Goal: Information Seeking & Learning: Learn about a topic

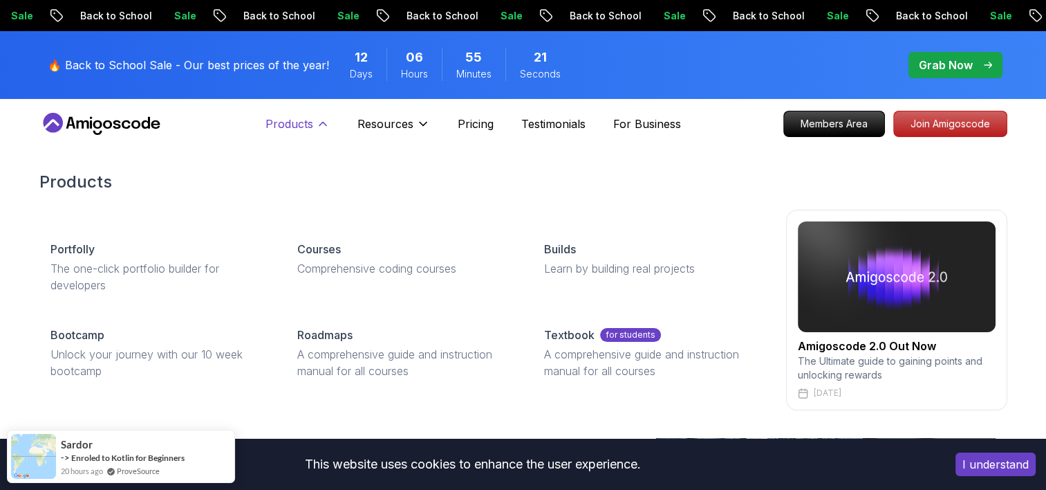
click at [309, 120] on p "Products" at bounding box center [290, 123] width 48 height 17
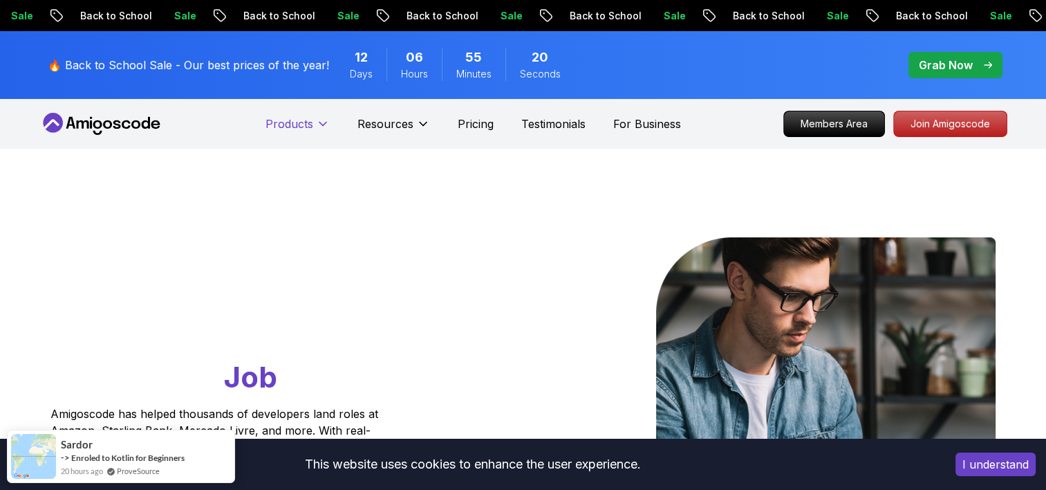
click at [306, 122] on p "Products" at bounding box center [290, 123] width 48 height 17
click at [632, 131] on p "For Business" at bounding box center [647, 123] width 68 height 17
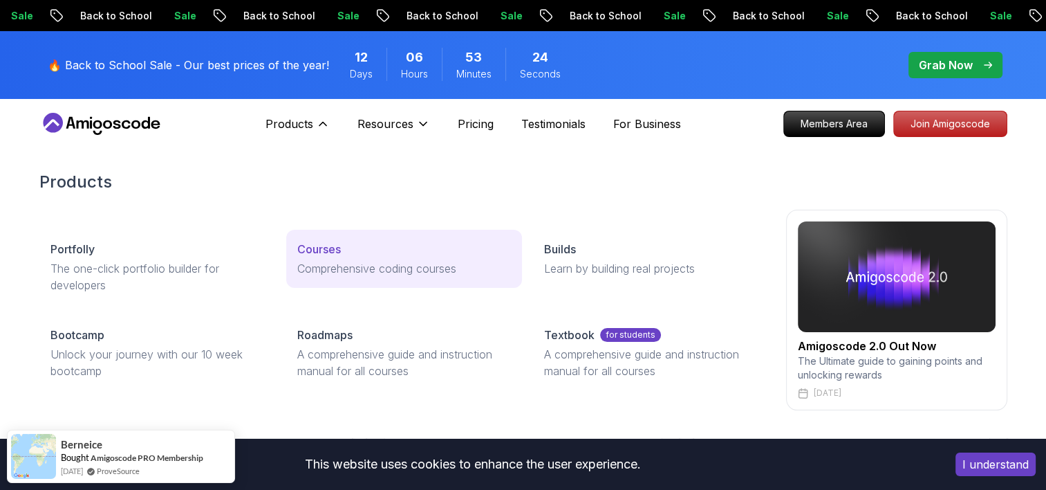
click at [319, 278] on link "Courses Comprehensive coding courses" at bounding box center [404, 259] width 236 height 58
click at [339, 246] on p "Courses" at bounding box center [319, 249] width 44 height 17
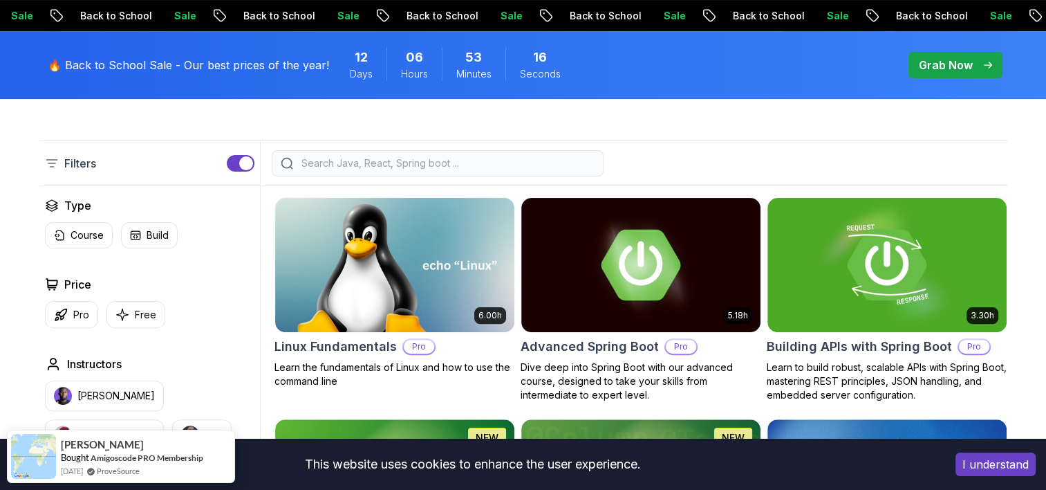
scroll to position [415, 0]
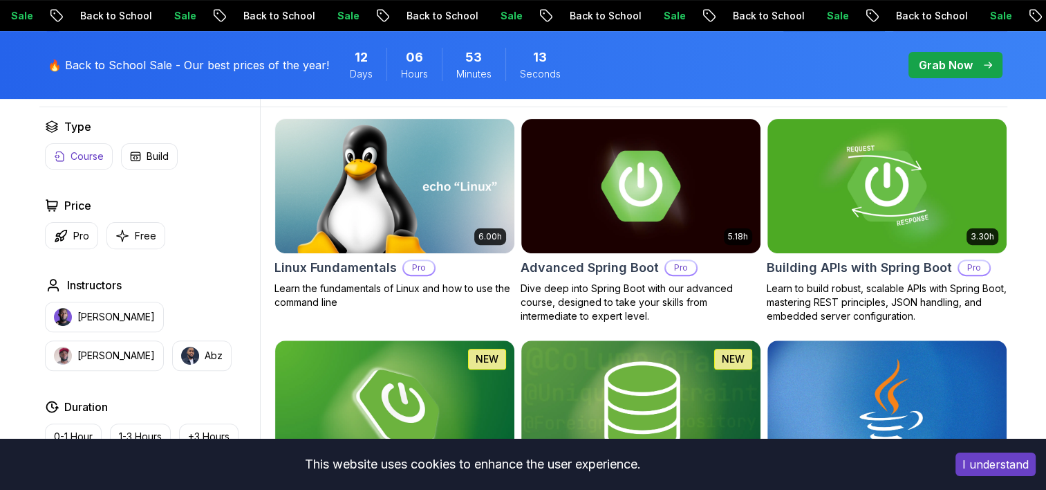
click at [82, 147] on button "Course" at bounding box center [79, 156] width 68 height 26
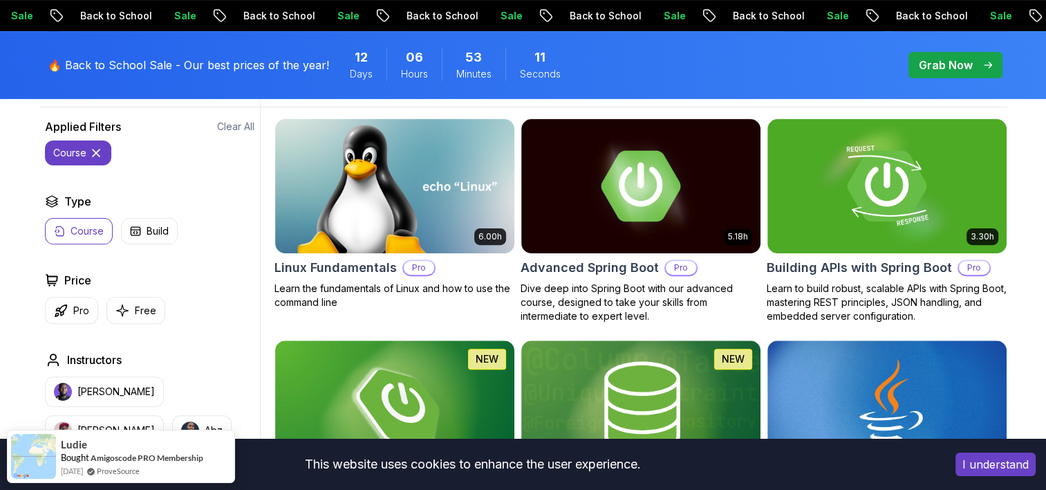
click at [94, 237] on p "Course" at bounding box center [87, 231] width 33 height 14
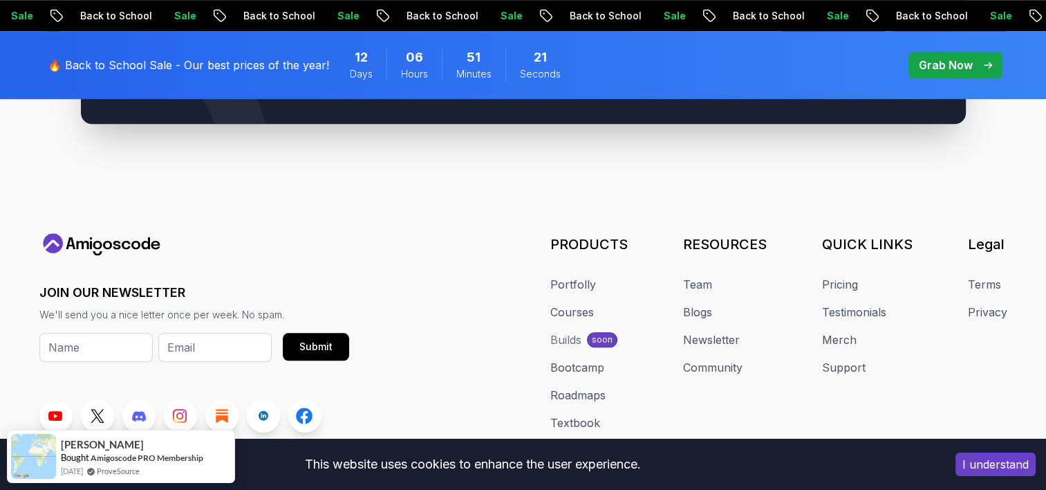
scroll to position [6431, 0]
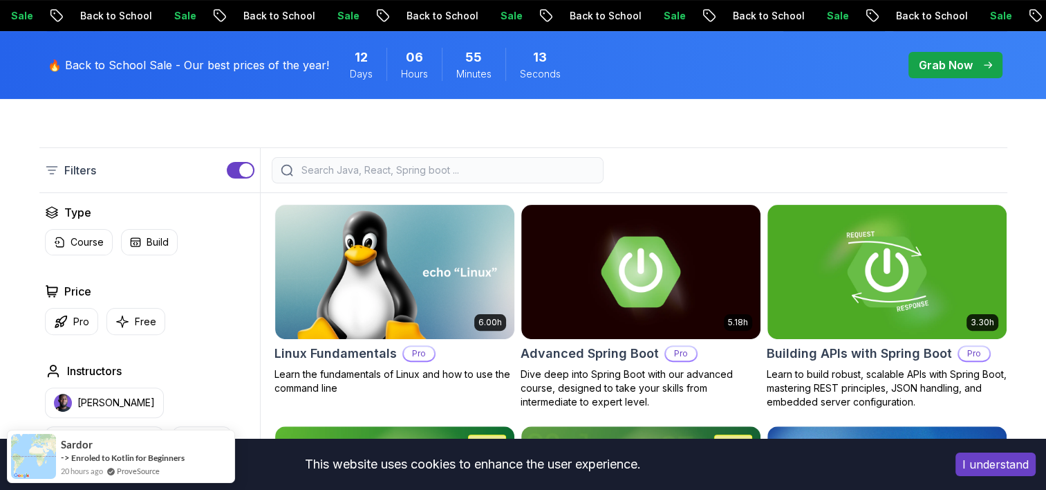
scroll to position [346, 0]
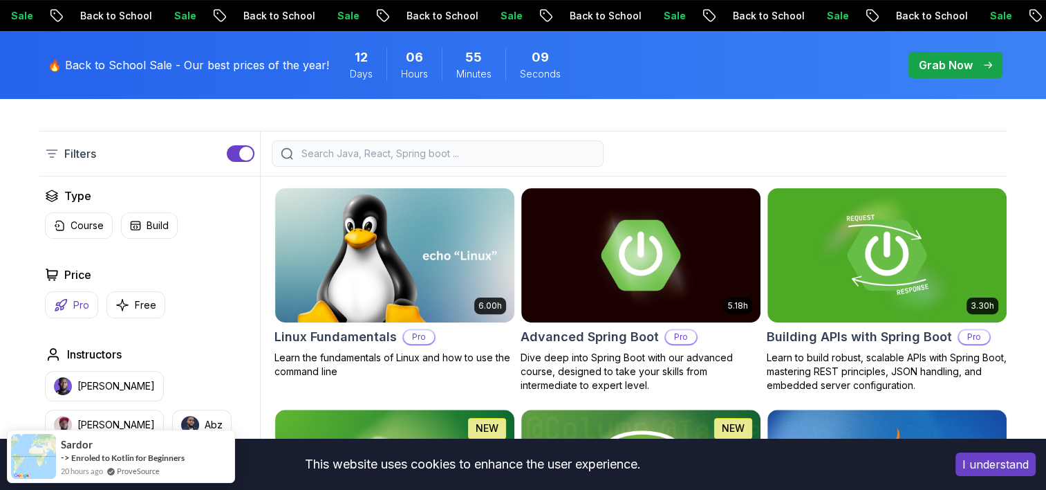
click at [77, 309] on p "Pro" at bounding box center [81, 305] width 16 height 14
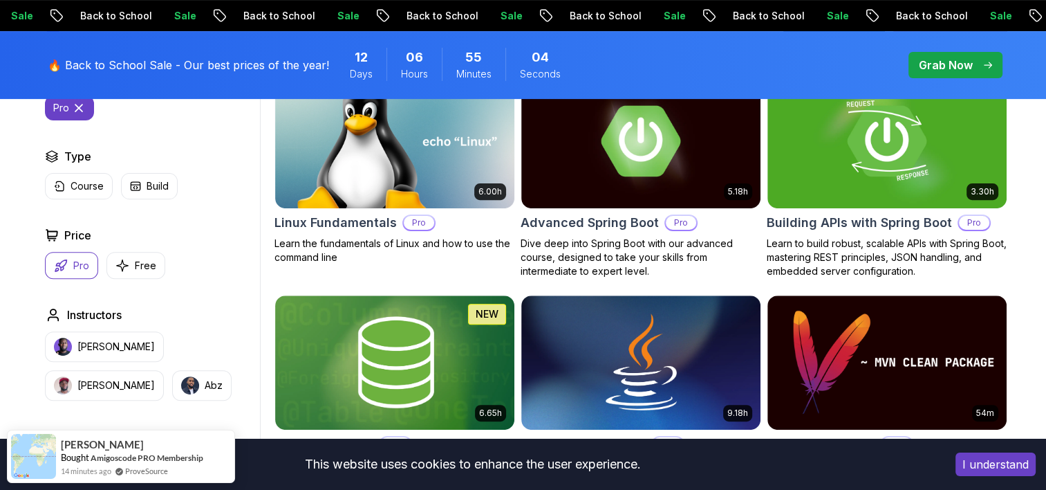
scroll to position [484, 0]
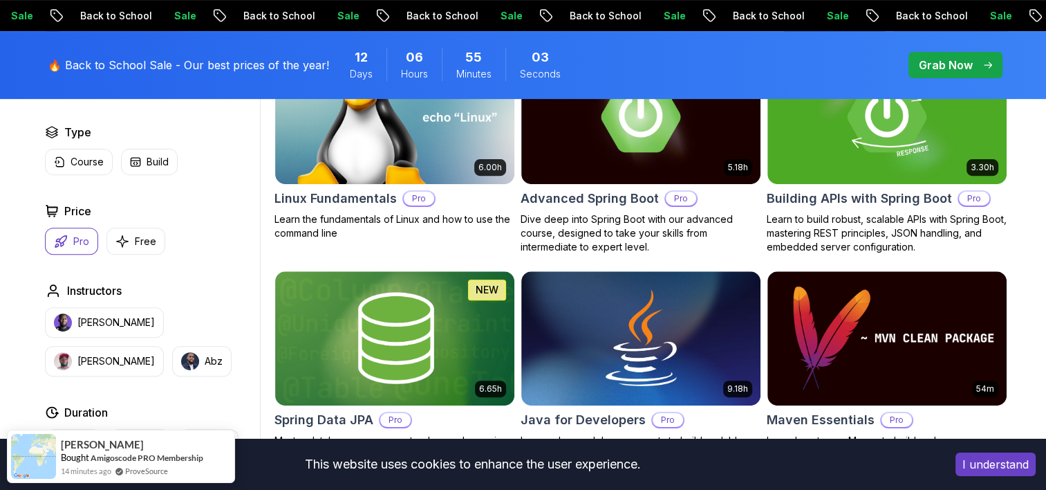
click at [83, 238] on p "Pro" at bounding box center [81, 241] width 16 height 14
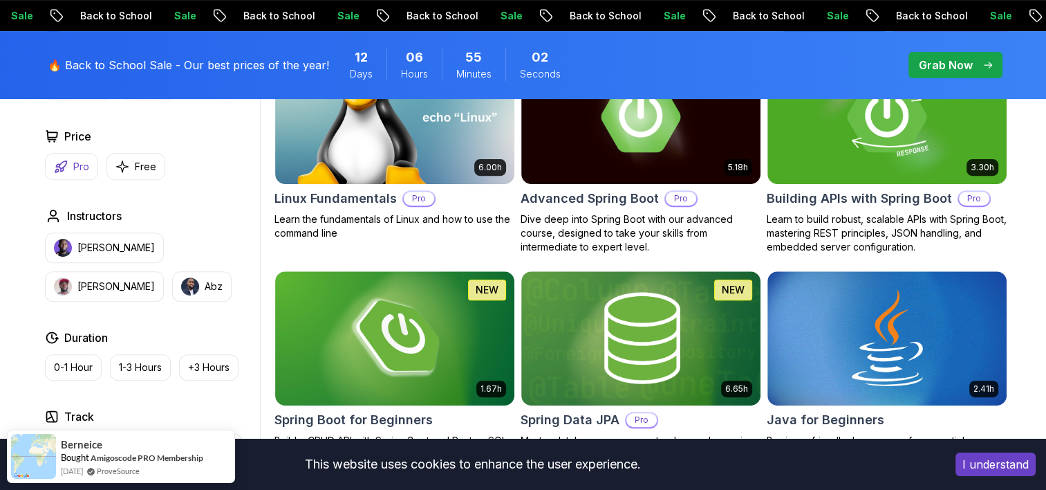
click at [66, 169] on icon "button" at bounding box center [61, 167] width 14 height 14
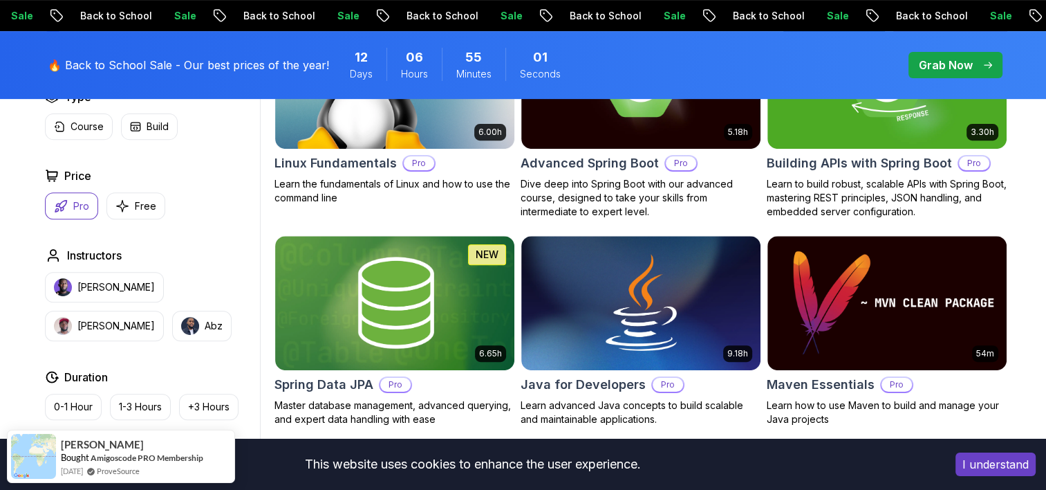
scroll to position [553, 0]
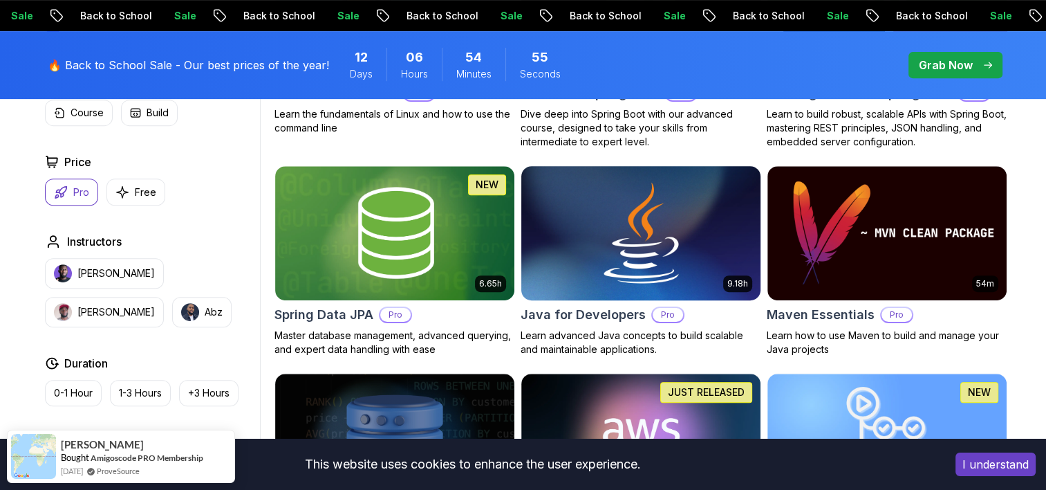
scroll to position [622, 0]
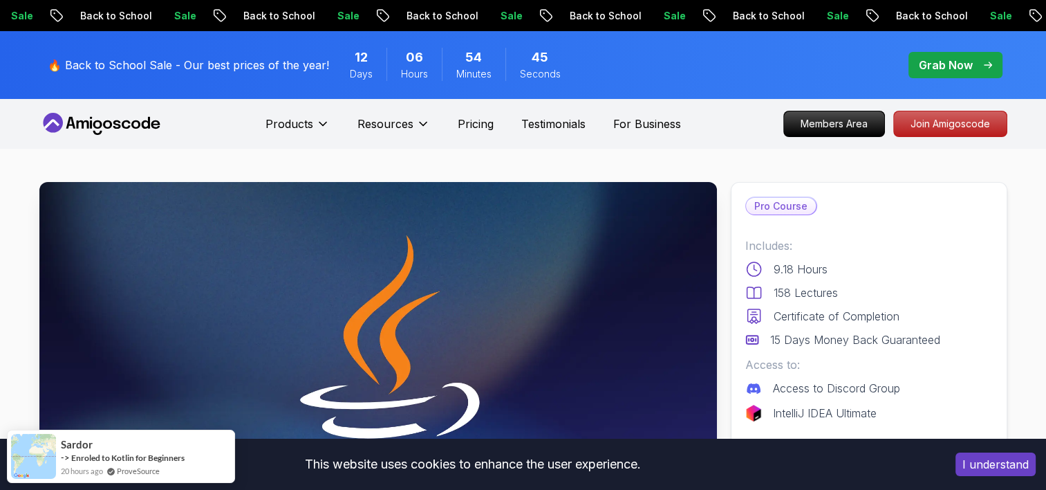
click at [994, 65] on span "pre-order" at bounding box center [956, 65] width 94 height 26
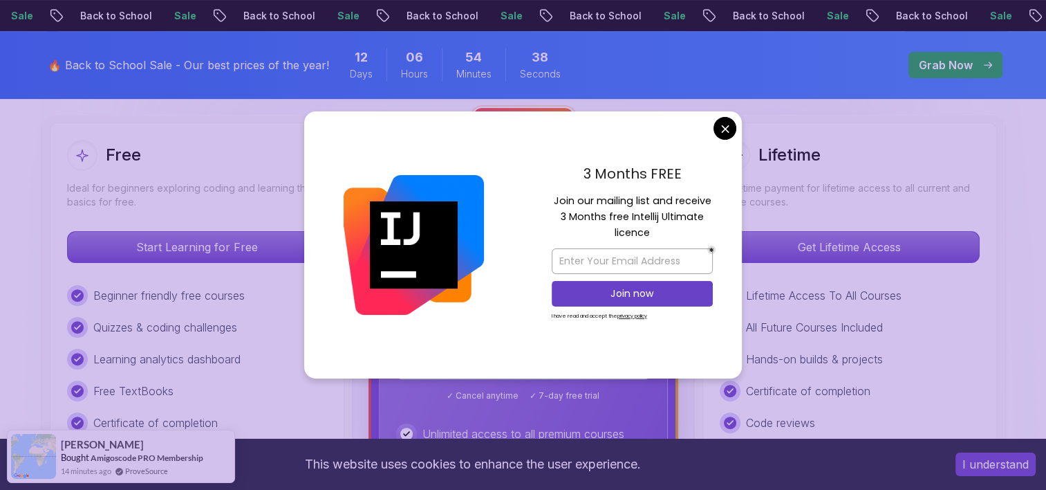
scroll to position [415, 0]
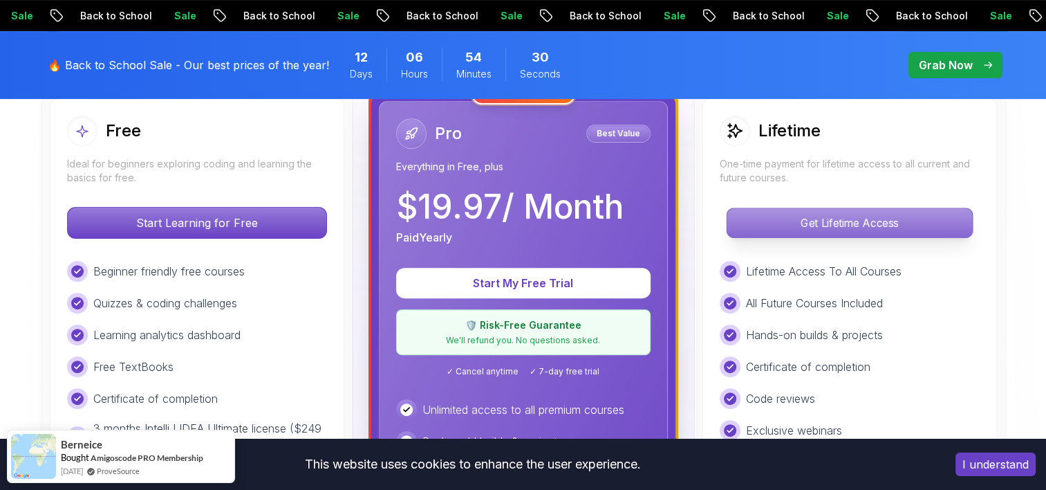
click at [845, 217] on p "Get Lifetime Access" at bounding box center [850, 222] width 246 height 29
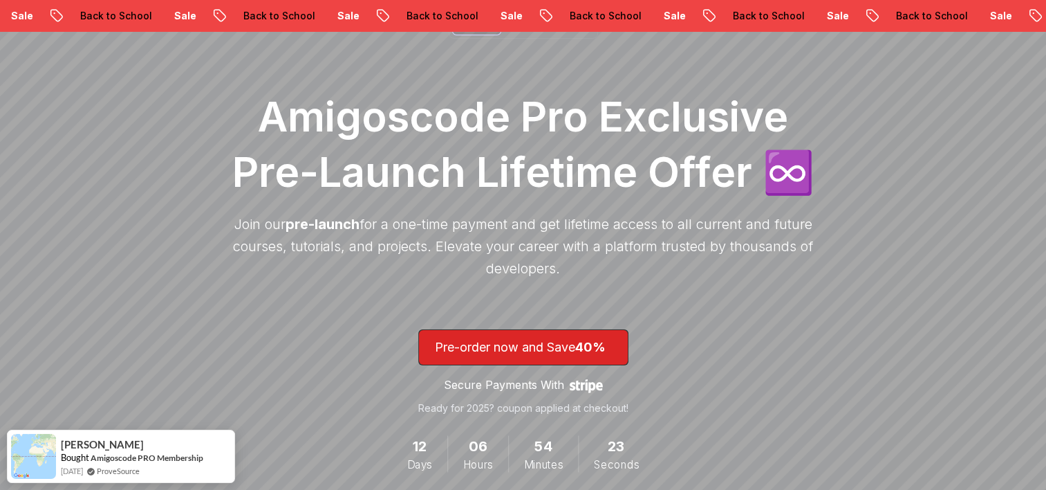
scroll to position [207, 0]
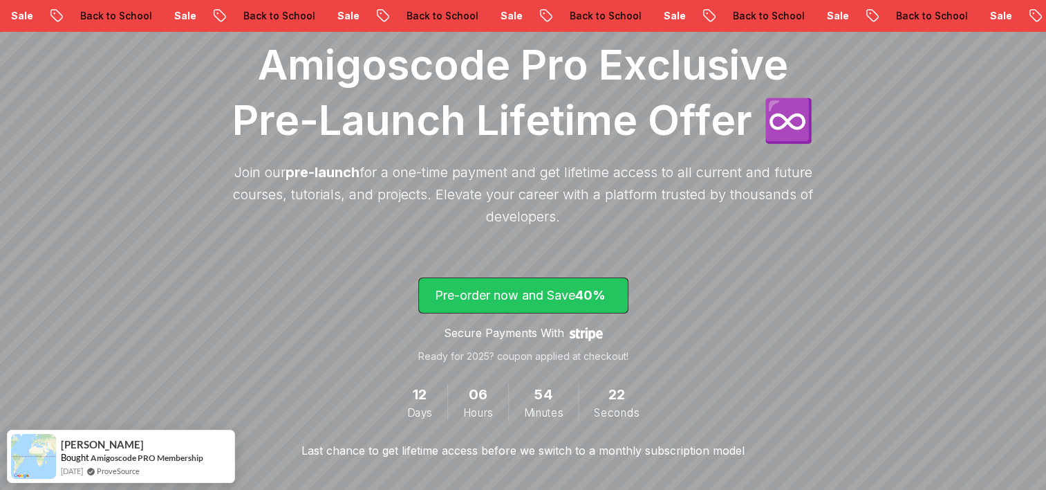
click at [575, 290] on p "Pre-order now and Save 40%" at bounding box center [523, 295] width 177 height 19
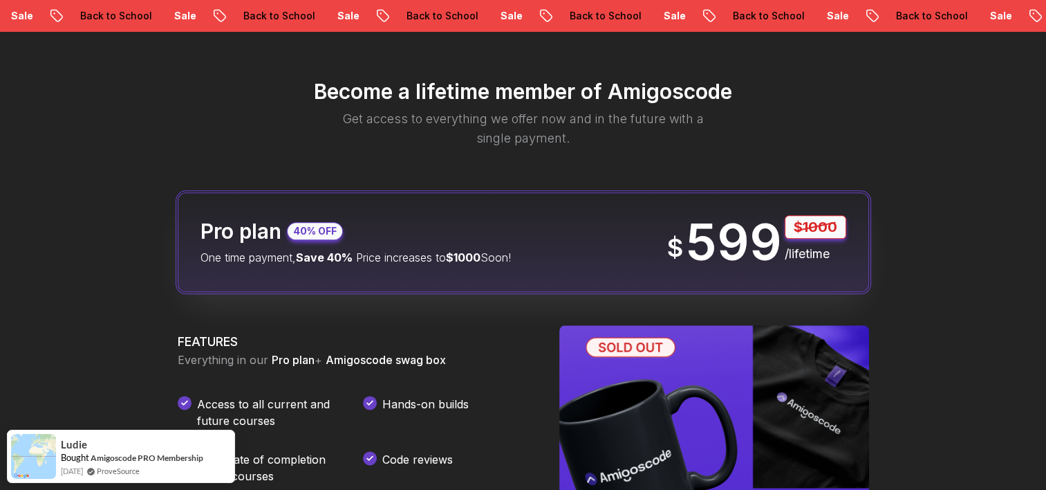
scroll to position [1696, 0]
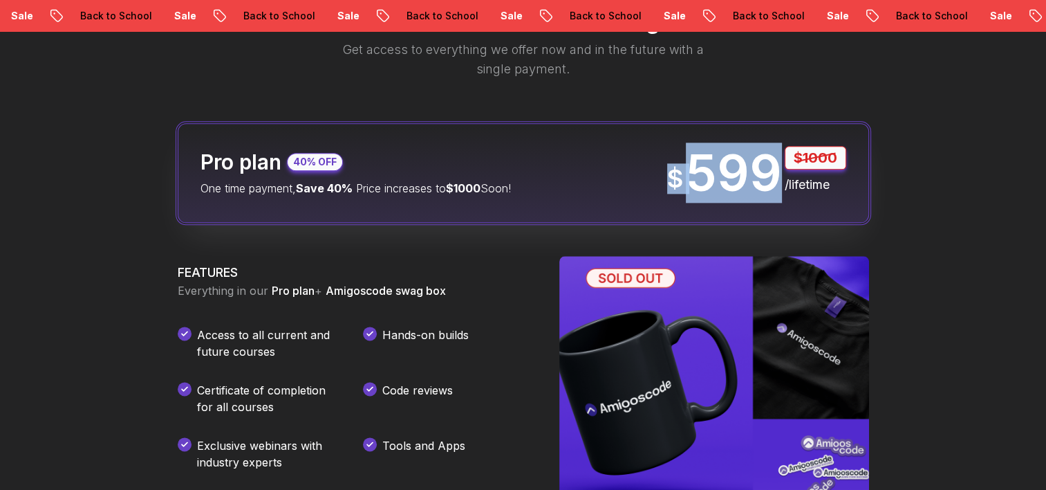
drag, startPoint x: 671, startPoint y: 179, endPoint x: 780, endPoint y: 178, distance: 108.6
click at [780, 178] on div "$ 599 $1000 /lifetime" at bounding box center [756, 173] width 179 height 54
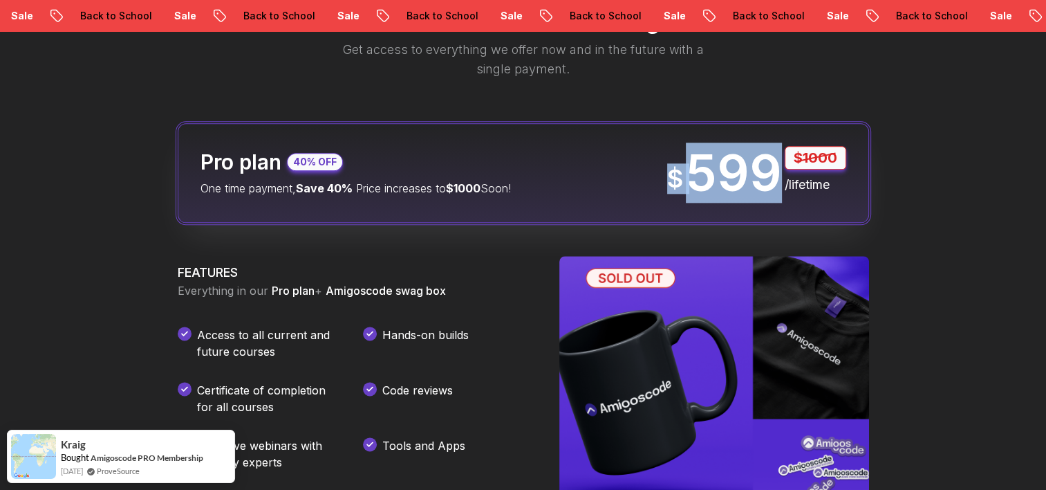
copy div "$ 599"
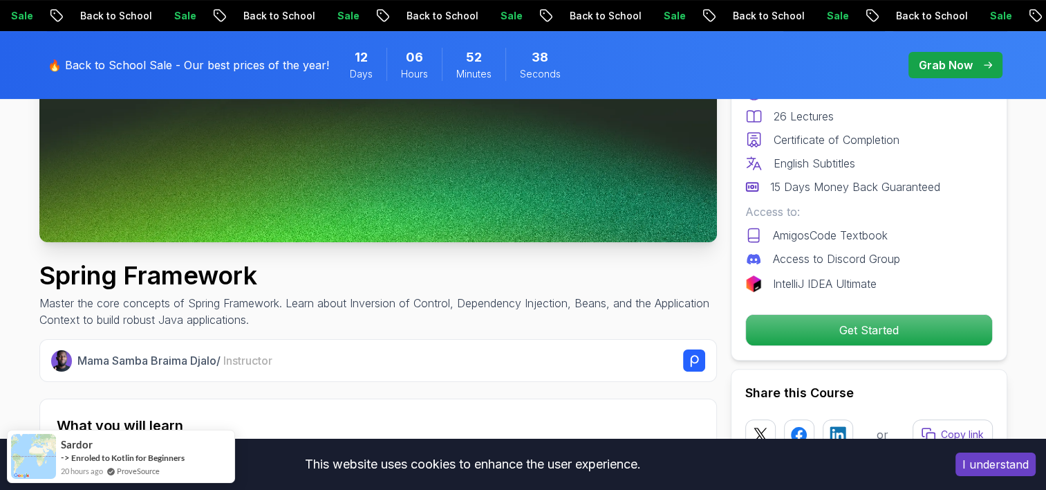
scroll to position [346, 0]
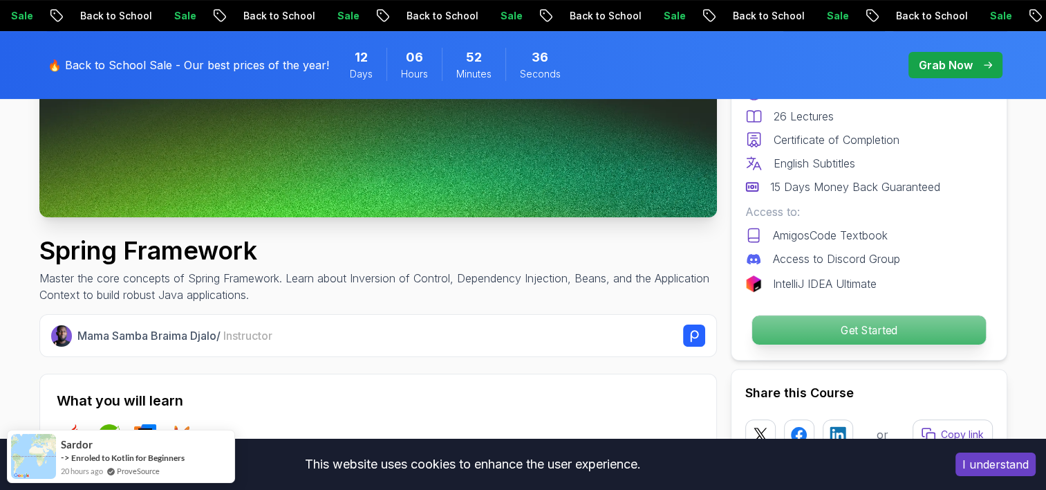
click at [822, 333] on p "Get Started" at bounding box center [869, 329] width 234 height 29
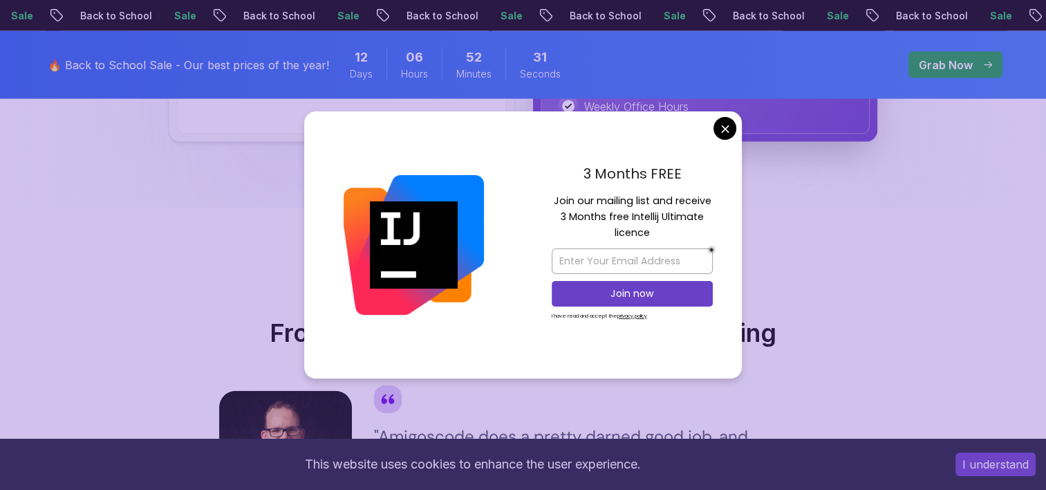
scroll to position [2821, 0]
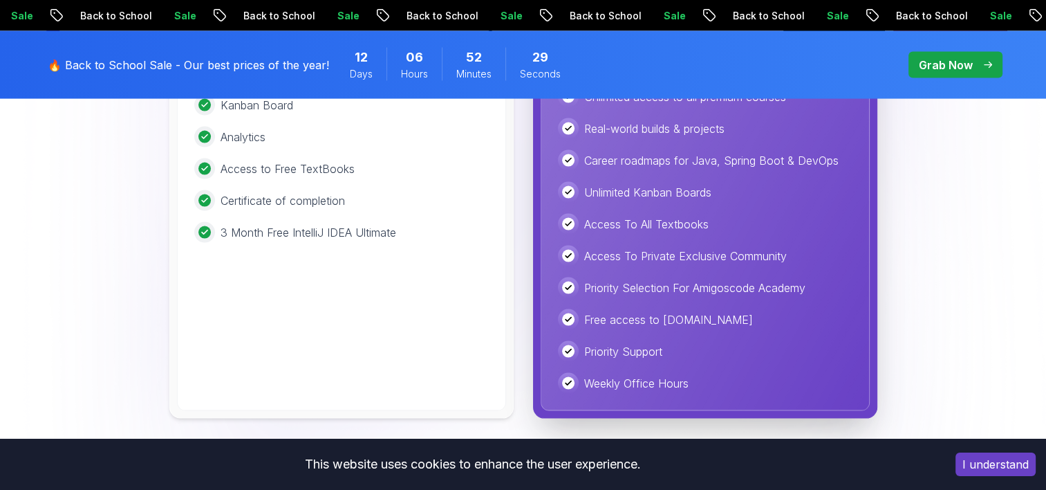
click at [732, 124] on body "Sale Back to School Sale Back to School Sale Back to School Sale Back to School…" at bounding box center [523, 31] width 1046 height 5705
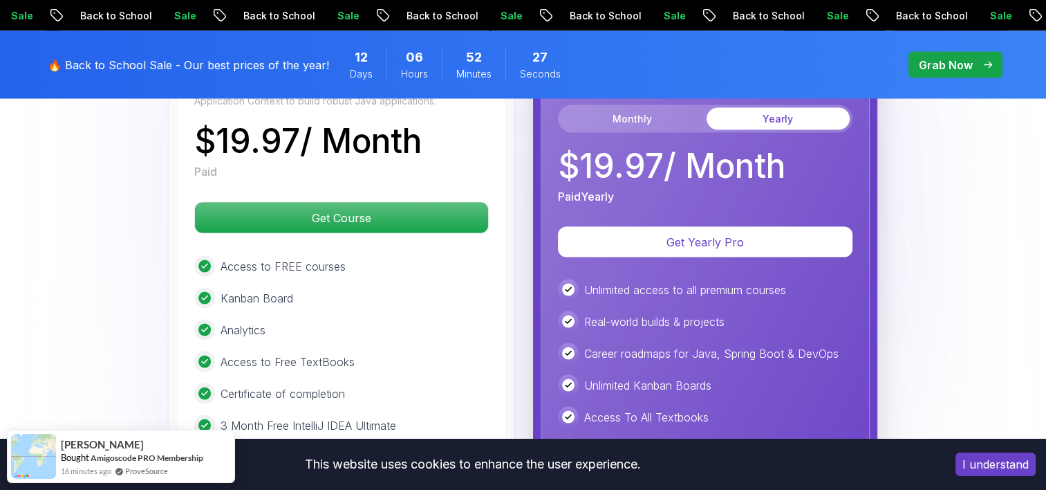
scroll to position [2613, 0]
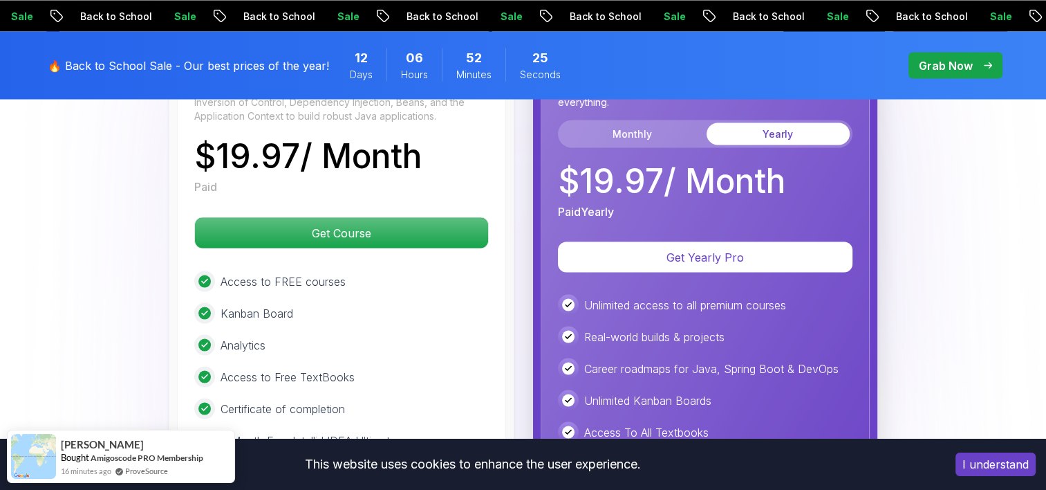
click at [999, 456] on button "I understand" at bounding box center [996, 464] width 80 height 24
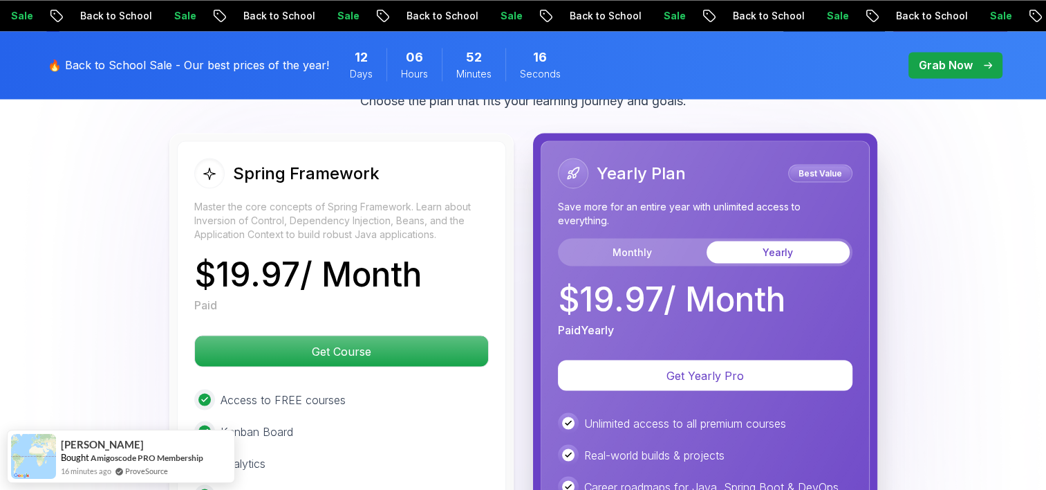
scroll to position [2502, 0]
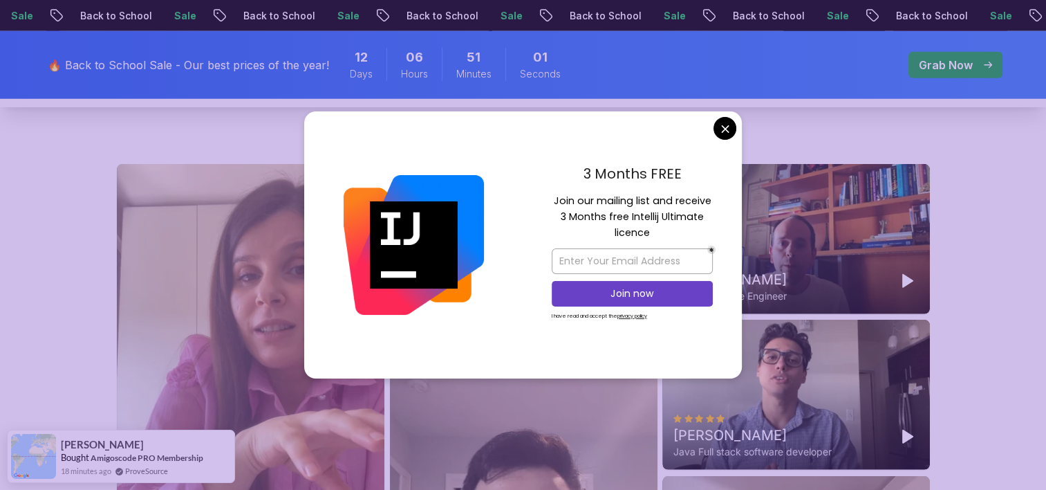
scroll to position [3734, 0]
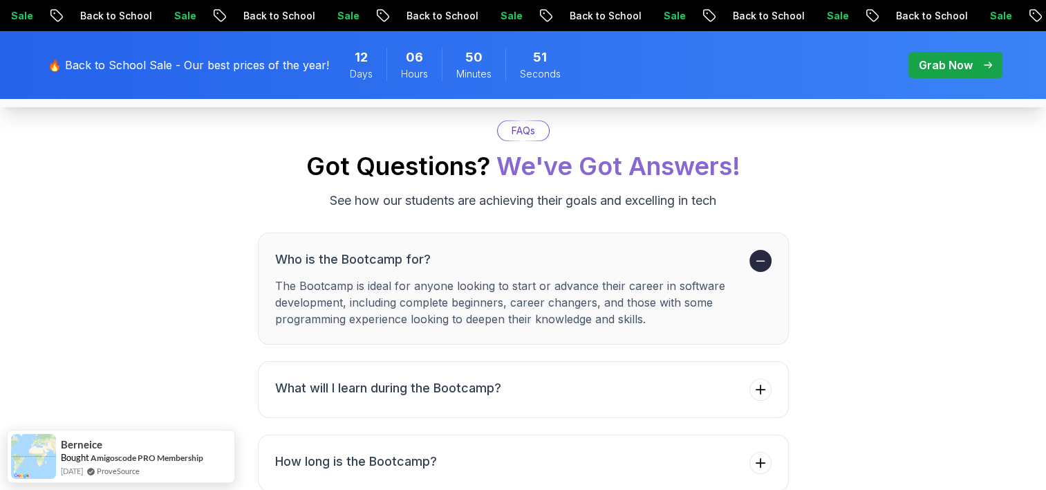
scroll to position [5325, 0]
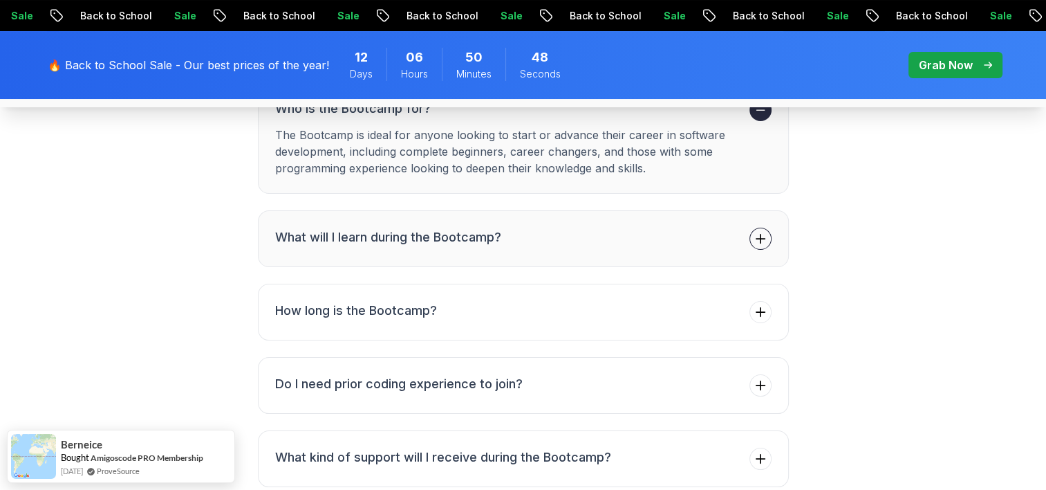
click at [725, 243] on button "What will I learn during the Bootcamp?" at bounding box center [523, 238] width 531 height 57
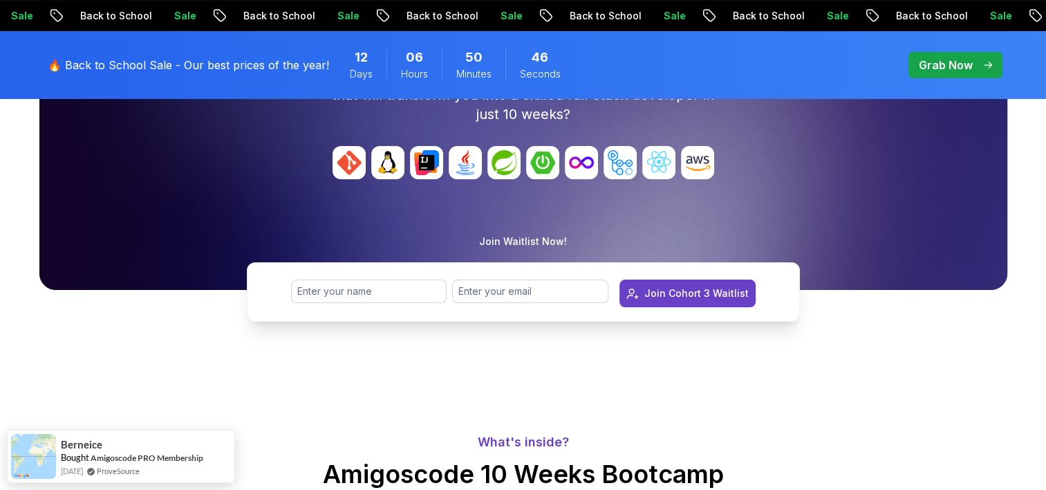
scroll to position [0, 0]
